Goal: Task Accomplishment & Management: Complete application form

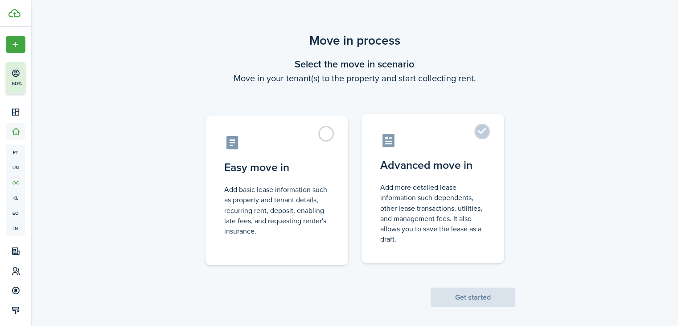
click at [482, 134] on label "Advanced move in Add more detailed lease information such dependents, other lea…" at bounding box center [433, 188] width 143 height 149
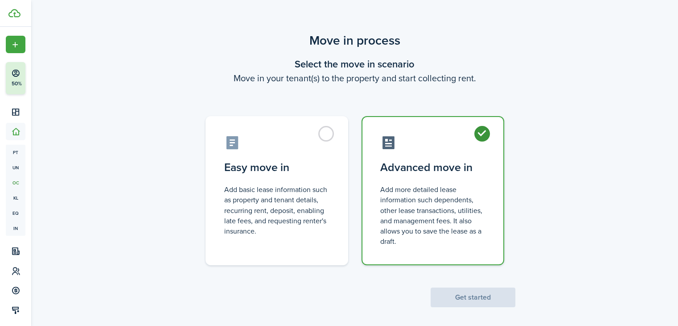
radio input "true"
click at [484, 295] on button "Get started" at bounding box center [473, 297] width 85 height 20
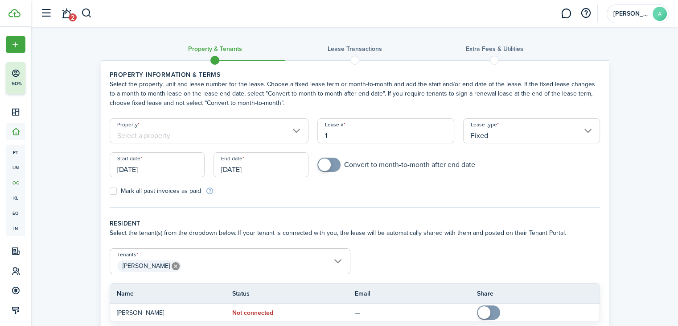
click at [155, 134] on input "Property" at bounding box center [209, 130] width 199 height 25
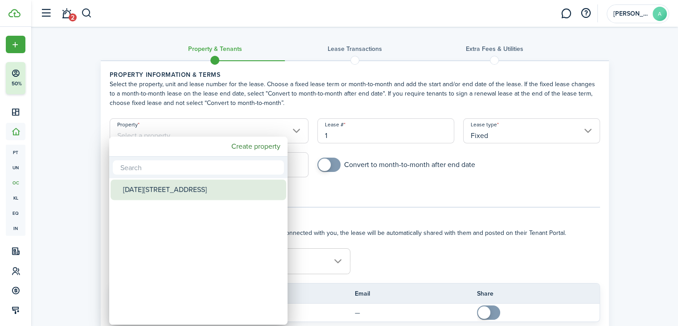
click at [161, 191] on div "[DATE][STREET_ADDRESS]" at bounding box center [202, 189] width 158 height 21
type input "[DATE][STREET_ADDRESS]"
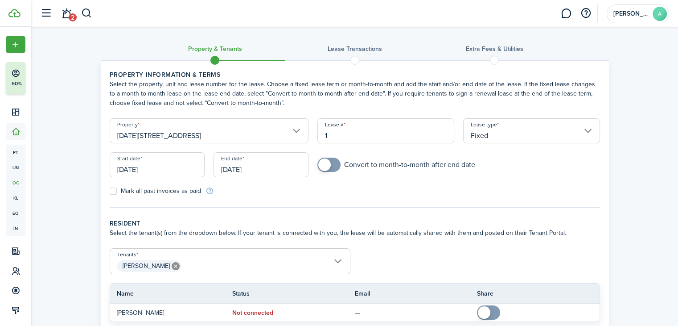
drag, startPoint x: 259, startPoint y: 168, endPoint x: 219, endPoint y: 174, distance: 40.1
click at [219, 174] on input "[DATE]" at bounding box center [261, 164] width 95 height 25
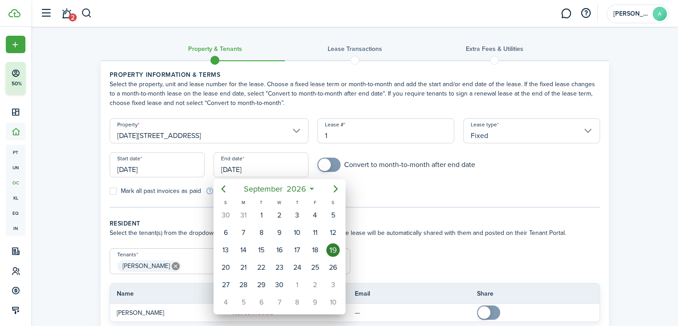
click at [228, 163] on div at bounding box center [339, 163] width 821 height 468
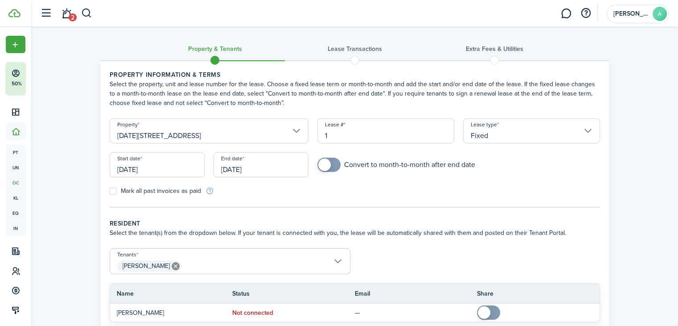
click at [268, 164] on input "[DATE]" at bounding box center [261, 164] width 95 height 25
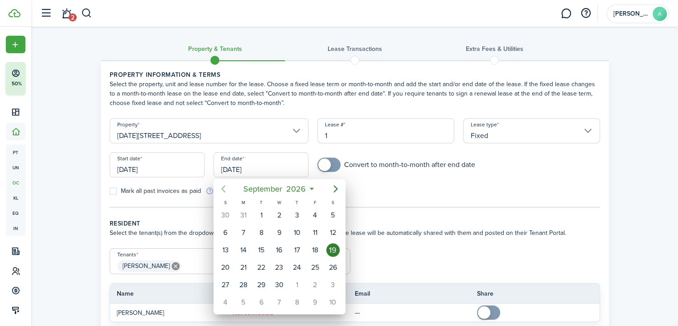
click at [219, 188] on icon "Previous page" at bounding box center [223, 188] width 11 height 11
click at [219, 187] on icon "Previous page" at bounding box center [223, 188] width 11 height 11
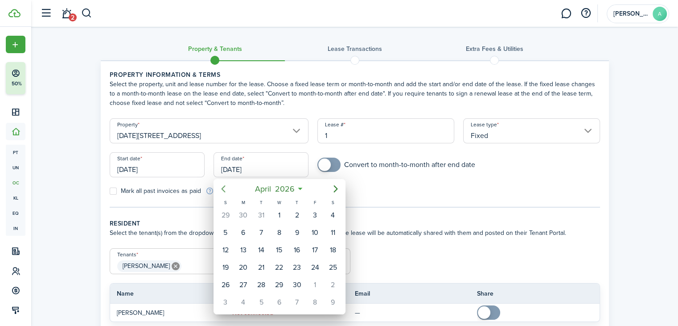
click at [219, 187] on icon "Previous page" at bounding box center [223, 188] width 11 height 11
click at [314, 246] on div "19" at bounding box center [314, 249] width 13 height 13
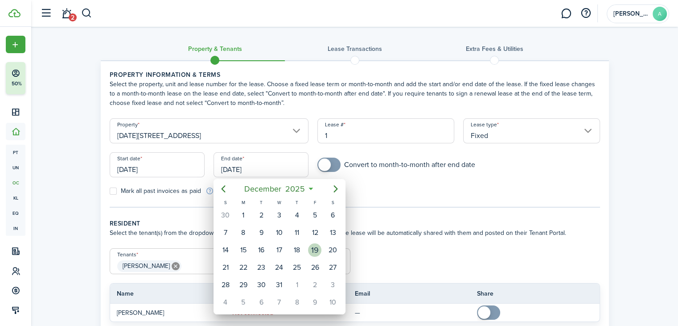
type input "[DATE]"
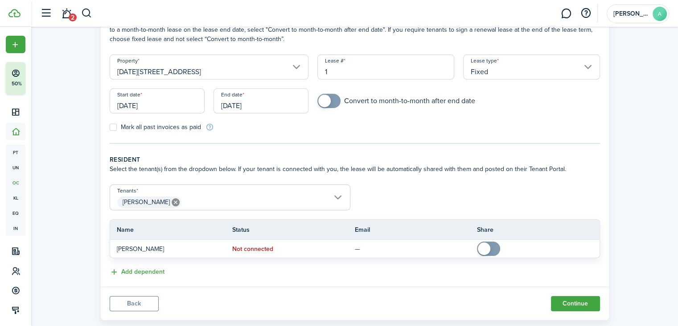
scroll to position [82, 0]
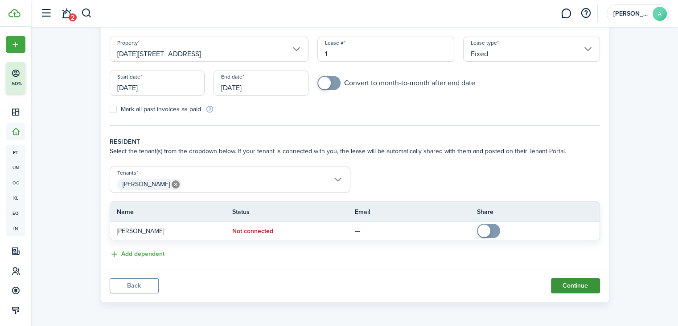
click at [576, 283] on button "Continue" at bounding box center [575, 285] width 49 height 15
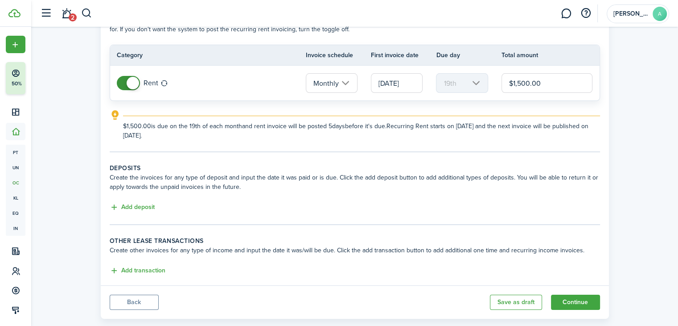
scroll to position [80, 0]
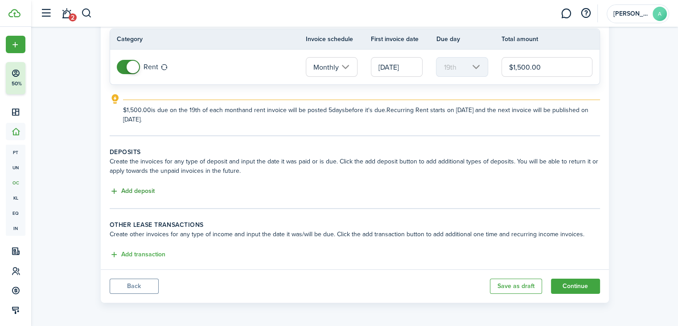
click at [138, 190] on button "Add deposit" at bounding box center [132, 191] width 45 height 10
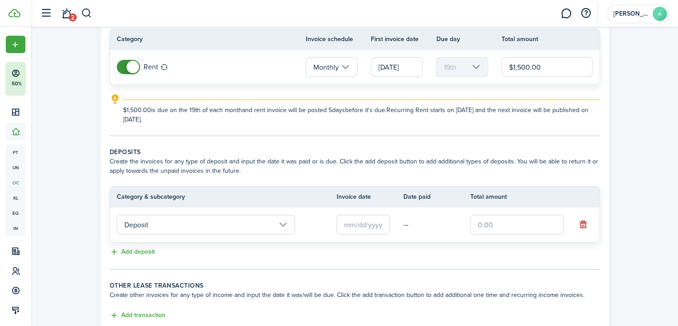
click at [355, 222] on input "text" at bounding box center [364, 225] width 54 height 20
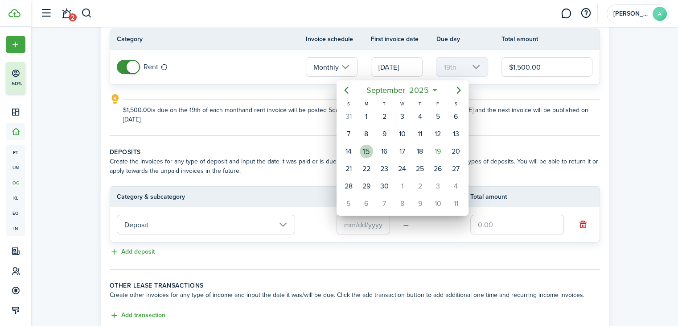
click at [369, 150] on div "15" at bounding box center [366, 151] width 13 height 13
type input "[DATE]"
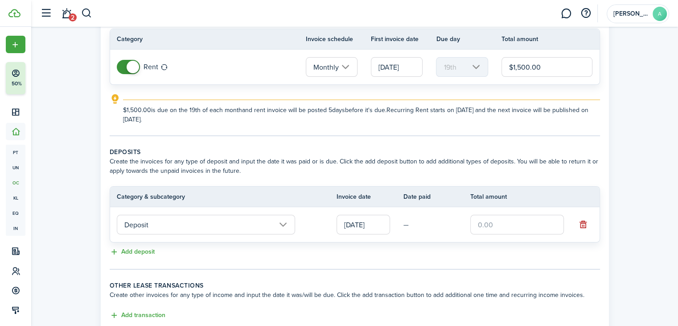
click at [496, 223] on input "text" at bounding box center [518, 225] width 94 height 20
type input "$750.00"
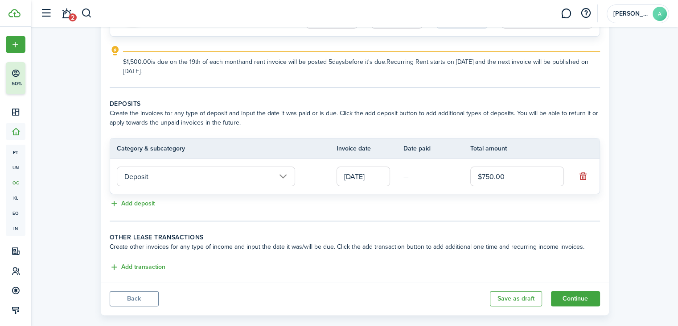
scroll to position [141, 0]
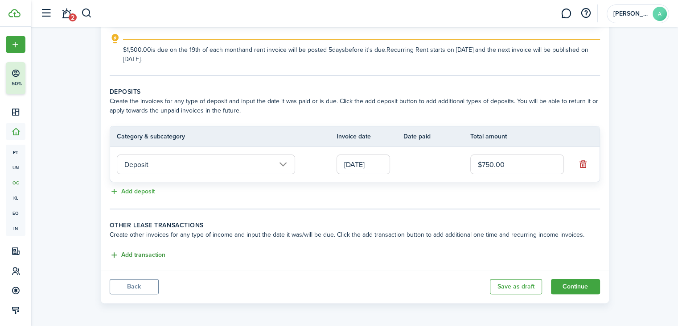
click at [140, 253] on button "Add transaction" at bounding box center [138, 255] width 56 height 10
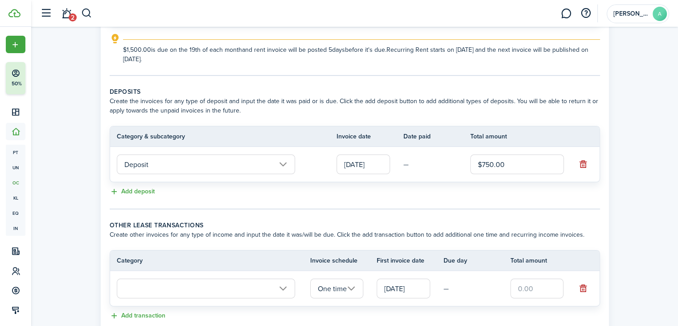
click at [221, 287] on input "text" at bounding box center [206, 288] width 178 height 20
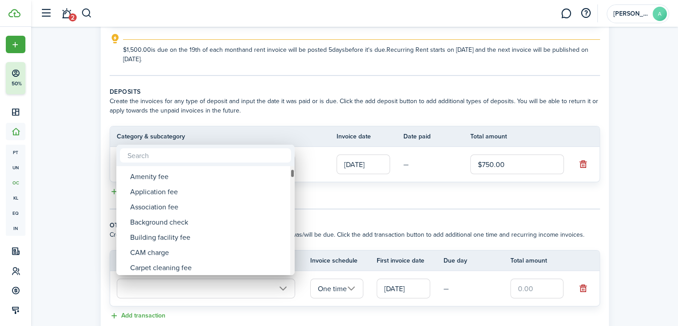
click at [296, 172] on div "Tenant charges & fees Tenant charges & fees Administrative fee Amenity fee Appl…" at bounding box center [339, 163] width 678 height 326
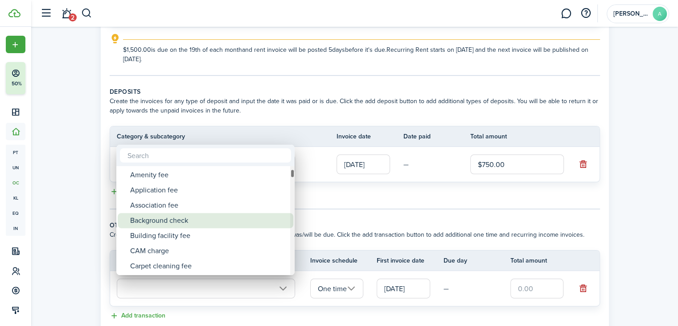
click at [161, 220] on div "Background check" at bounding box center [209, 220] width 158 height 15
type input "Tenant charges & fees / Background check"
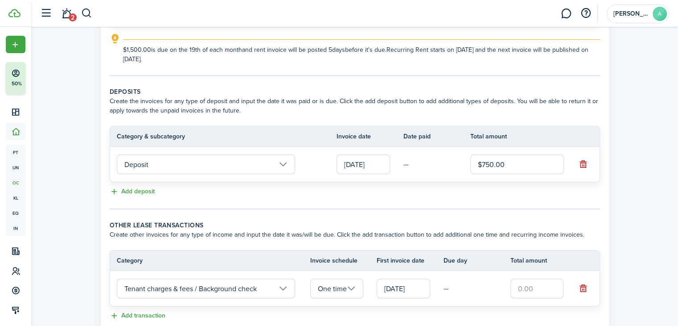
click at [538, 286] on input "text" at bounding box center [538, 288] width 54 height 20
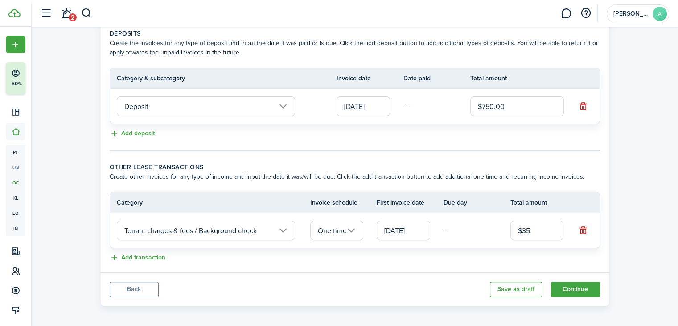
scroll to position [201, 0]
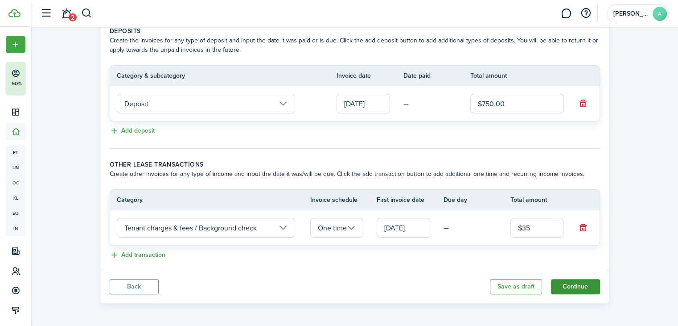
type input "$35.00"
click at [579, 287] on button "Continue" at bounding box center [575, 286] width 49 height 15
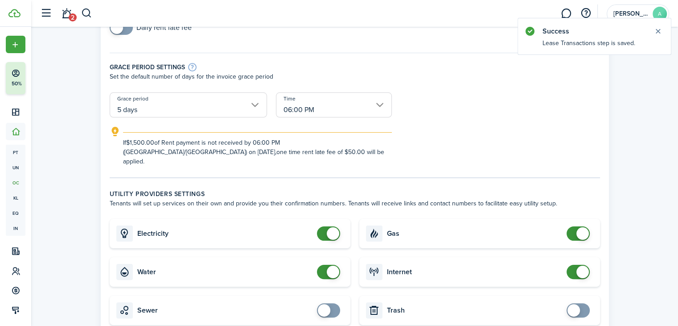
scroll to position [178, 0]
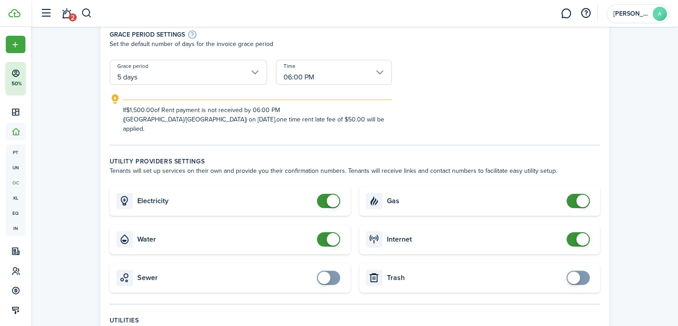
checkbox input "false"
click at [324, 194] on span at bounding box center [328, 201] width 9 height 14
checkbox input "false"
click at [575, 194] on span at bounding box center [578, 201] width 9 height 14
checkbox input "false"
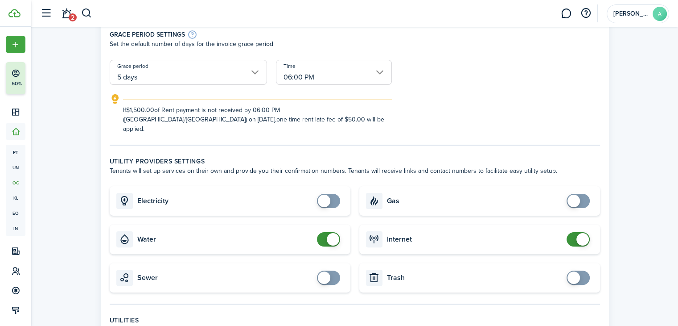
click at [575, 232] on span at bounding box center [578, 239] width 9 height 14
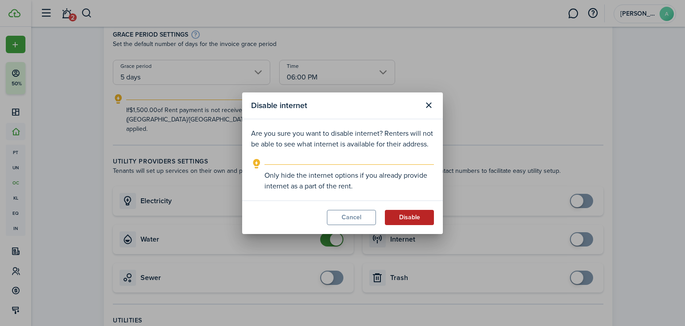
click at [403, 217] on button "Disable" at bounding box center [409, 217] width 49 height 15
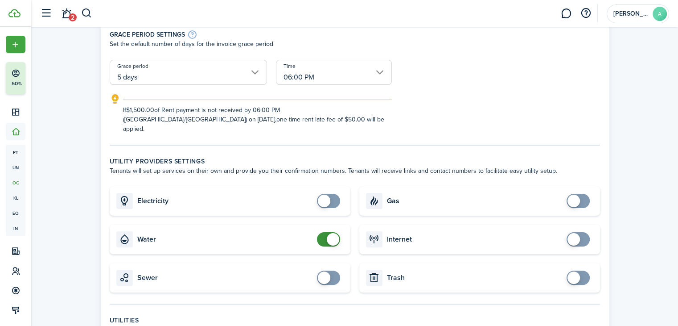
checkbox input "false"
click at [324, 232] on span at bounding box center [328, 239] width 9 height 14
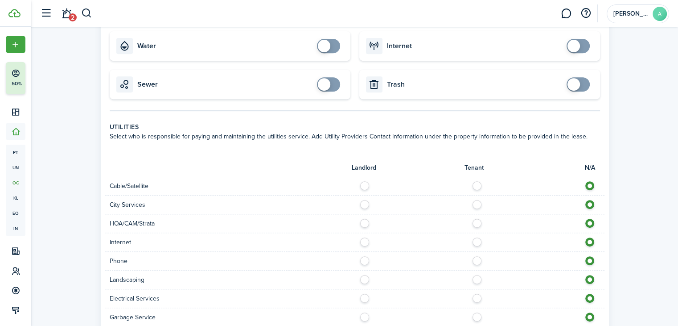
scroll to position [401, 0]
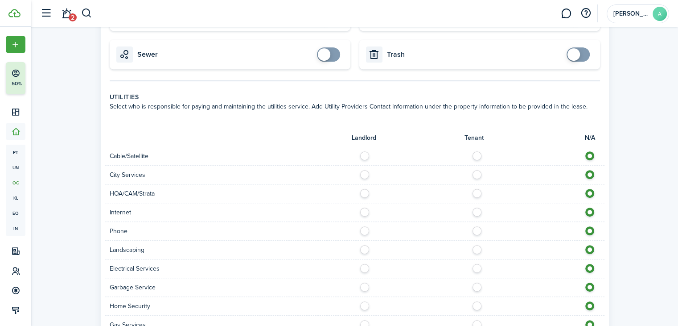
click at [361, 151] on label at bounding box center [368, 153] width 16 height 4
radio input "true"
click at [366, 170] on label at bounding box center [368, 172] width 16 height 4
radio input "true"
click at [368, 207] on label at bounding box center [368, 209] width 16 height 4
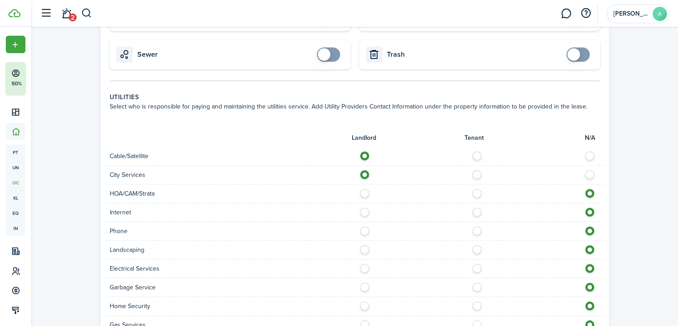
radio input "true"
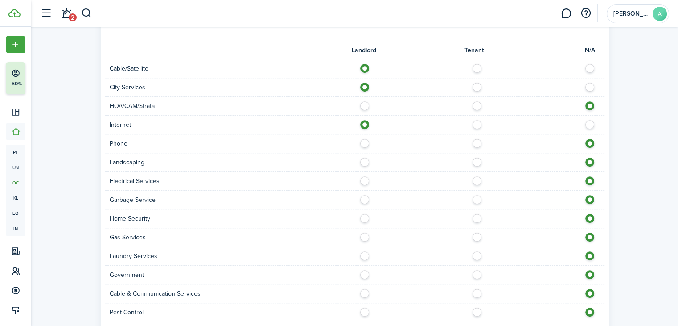
scroll to position [491, 0]
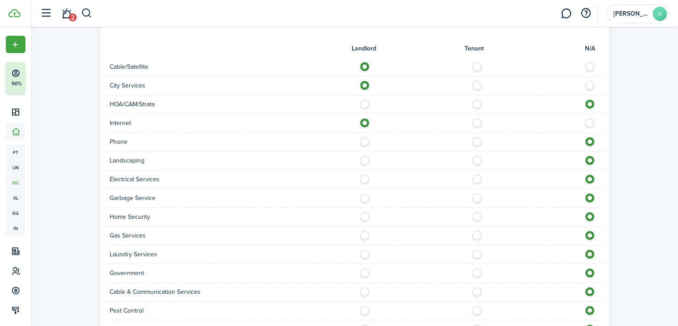
click at [362, 156] on label at bounding box center [368, 158] width 16 height 4
radio input "true"
click at [366, 174] on label at bounding box center [368, 176] width 16 height 4
radio input "true"
click at [363, 193] on label at bounding box center [368, 195] width 16 height 4
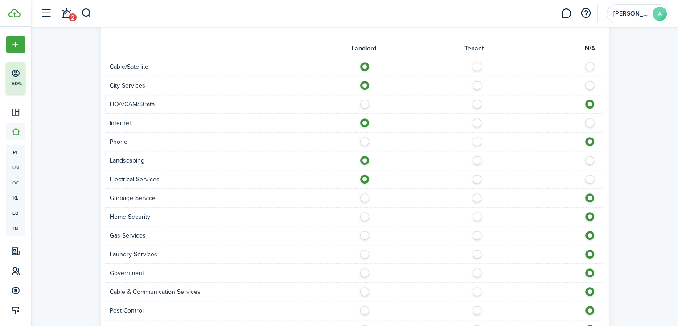
radio input "true"
click at [367, 231] on label at bounding box center [368, 233] width 16 height 4
radio input "true"
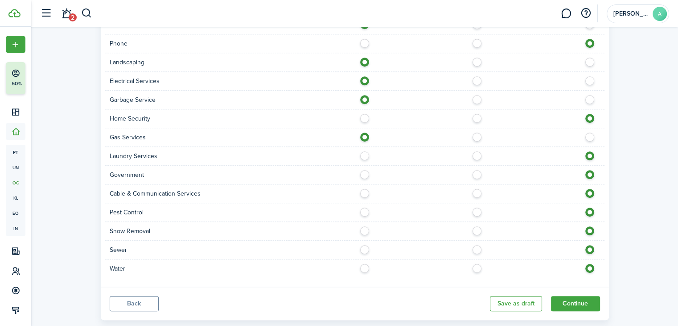
scroll to position [596, 0]
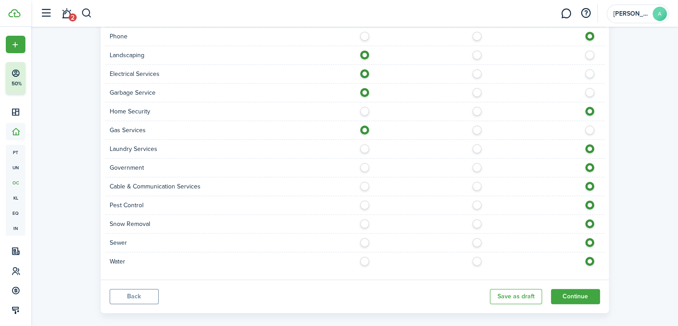
click at [364, 200] on label at bounding box center [368, 202] width 16 height 4
radio input "true"
click at [364, 256] on label at bounding box center [368, 258] width 16 height 4
radio input "true"
click at [365, 238] on label at bounding box center [368, 240] width 16 height 4
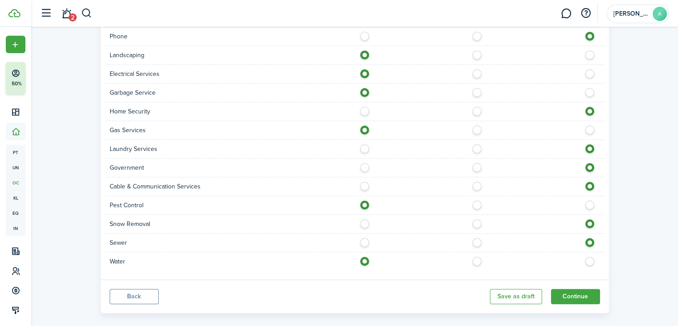
radio input "true"
click at [572, 289] on button "Continue" at bounding box center [575, 296] width 49 height 15
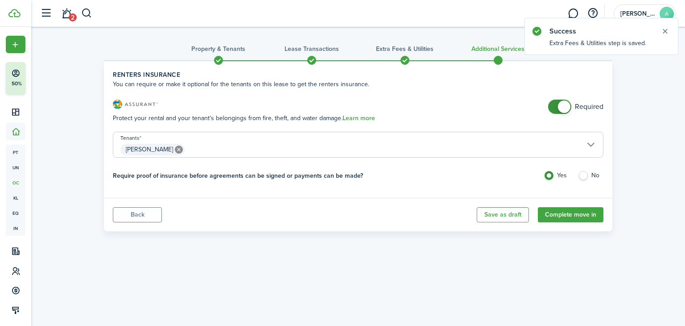
click at [146, 214] on button "Back" at bounding box center [137, 214] width 49 height 15
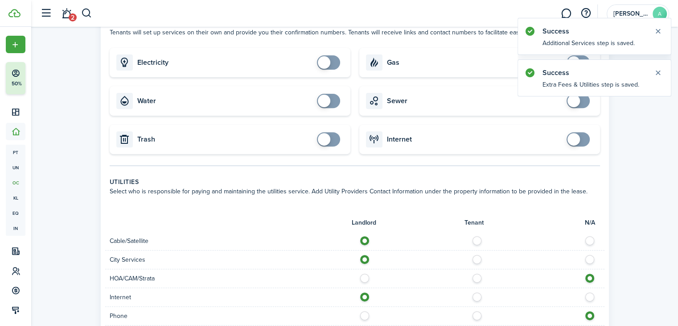
scroll to position [446, 0]
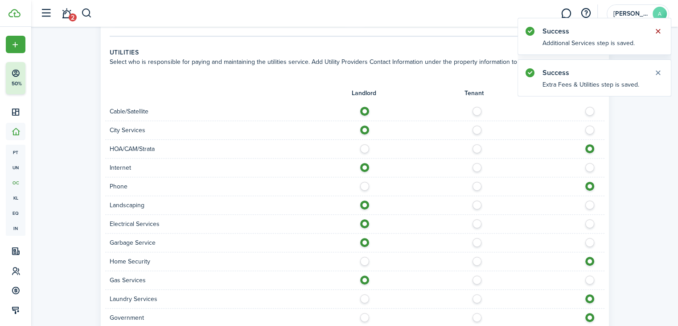
click at [658, 29] on button "Close notify" at bounding box center [658, 31] width 12 height 12
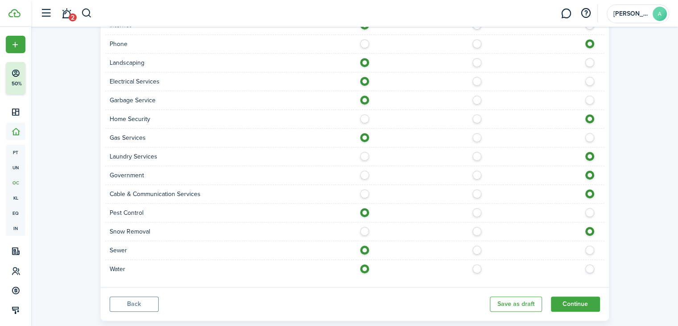
scroll to position [596, 0]
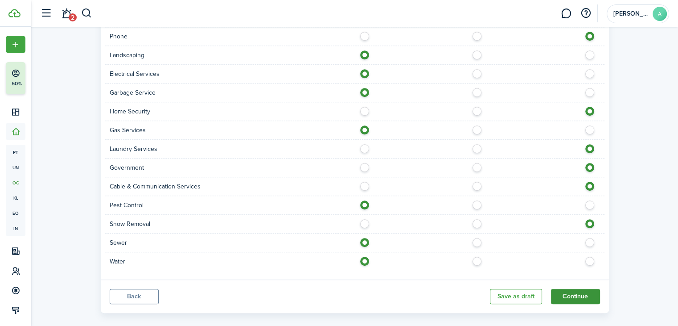
click at [575, 289] on button "Continue" at bounding box center [575, 296] width 49 height 15
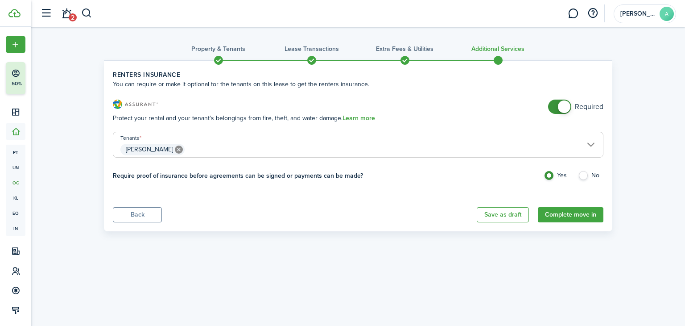
checkbox input "false"
click at [555, 106] on span at bounding box center [559, 106] width 9 height 14
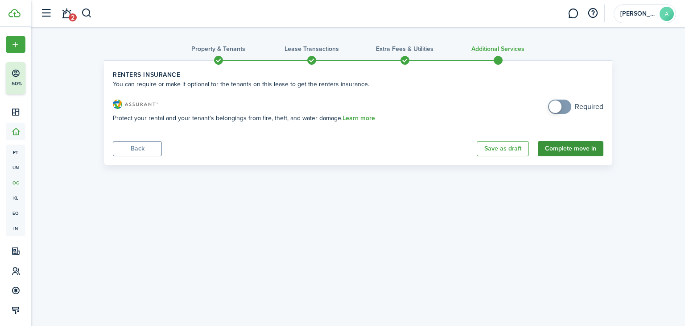
click at [575, 146] on button "Complete move in" at bounding box center [571, 148] width 66 height 15
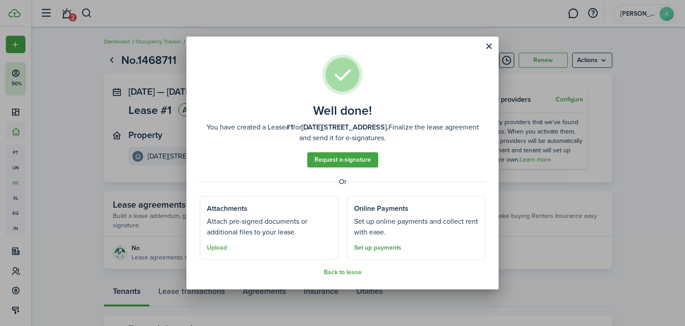
click at [385, 248] on link "Set up payments" at bounding box center [377, 247] width 47 height 7
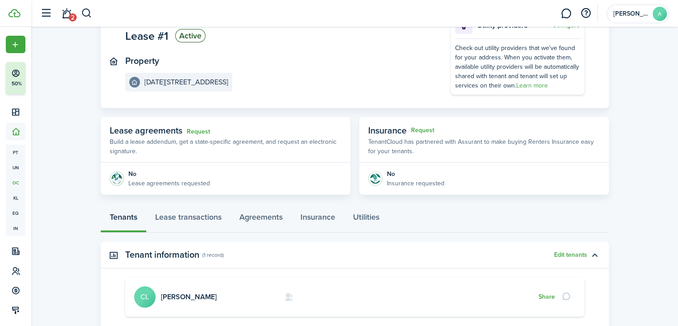
scroll to position [89, 0]
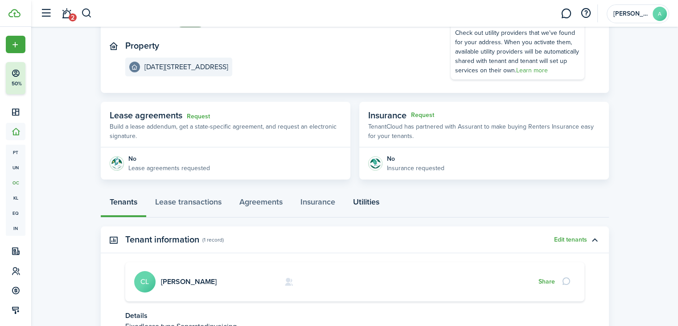
click at [362, 199] on link "Utilities" at bounding box center [366, 203] width 44 height 27
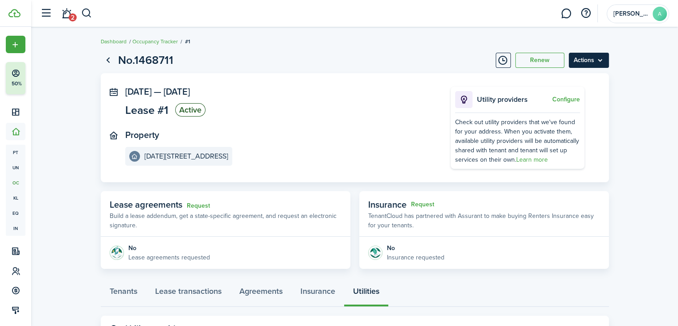
click at [587, 59] on menu-btn "Actions" at bounding box center [589, 60] width 40 height 15
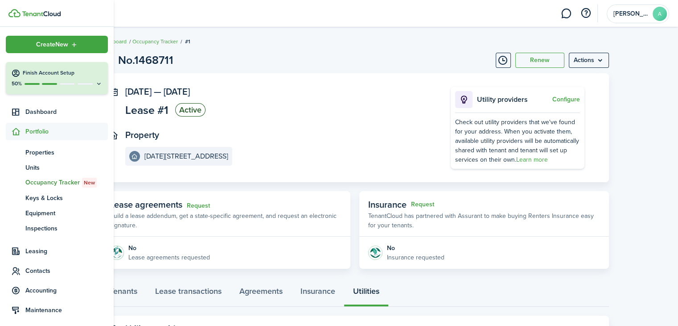
click at [45, 72] on h4 "Finish Account Setup" at bounding box center [63, 73] width 80 height 8
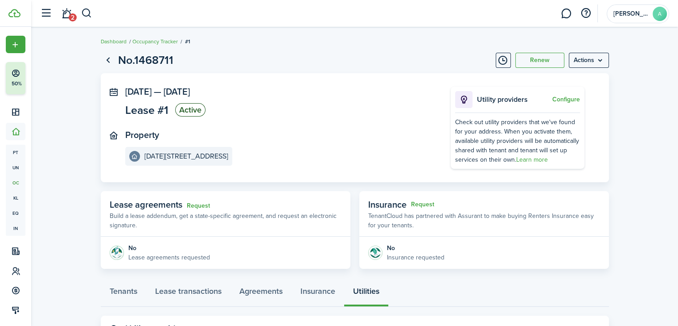
click at [273, 17] on header-wrapper "2 [PERSON_NAME]" at bounding box center [353, 13] width 634 height 27
click at [655, 14] on avatar-text "A" at bounding box center [660, 14] width 14 height 14
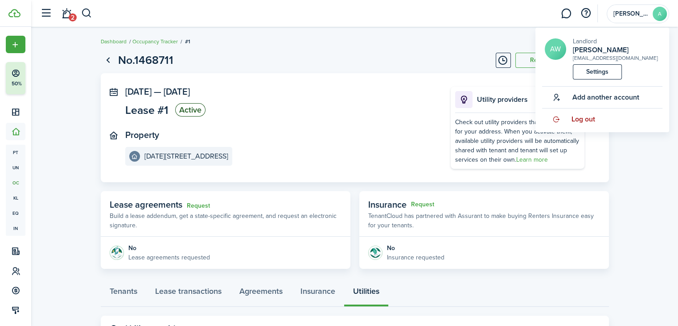
click at [585, 117] on span "Log out" at bounding box center [584, 119] width 24 height 8
